Goal: Go to known website: Access a specific website the user already knows

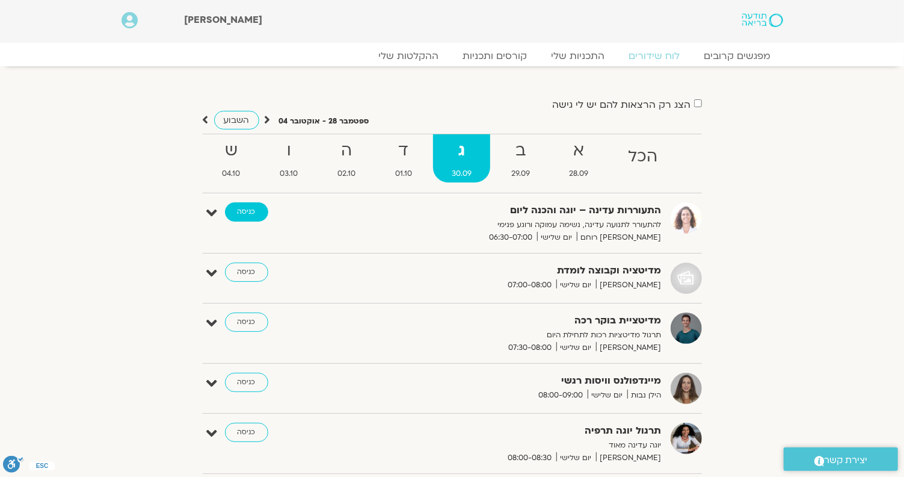
click at [243, 216] on link "כניסה" at bounding box center [246, 211] width 43 height 19
click at [241, 212] on link "כניסה" at bounding box center [246, 211] width 43 height 19
